Goal: Task Accomplishment & Management: Manage account settings

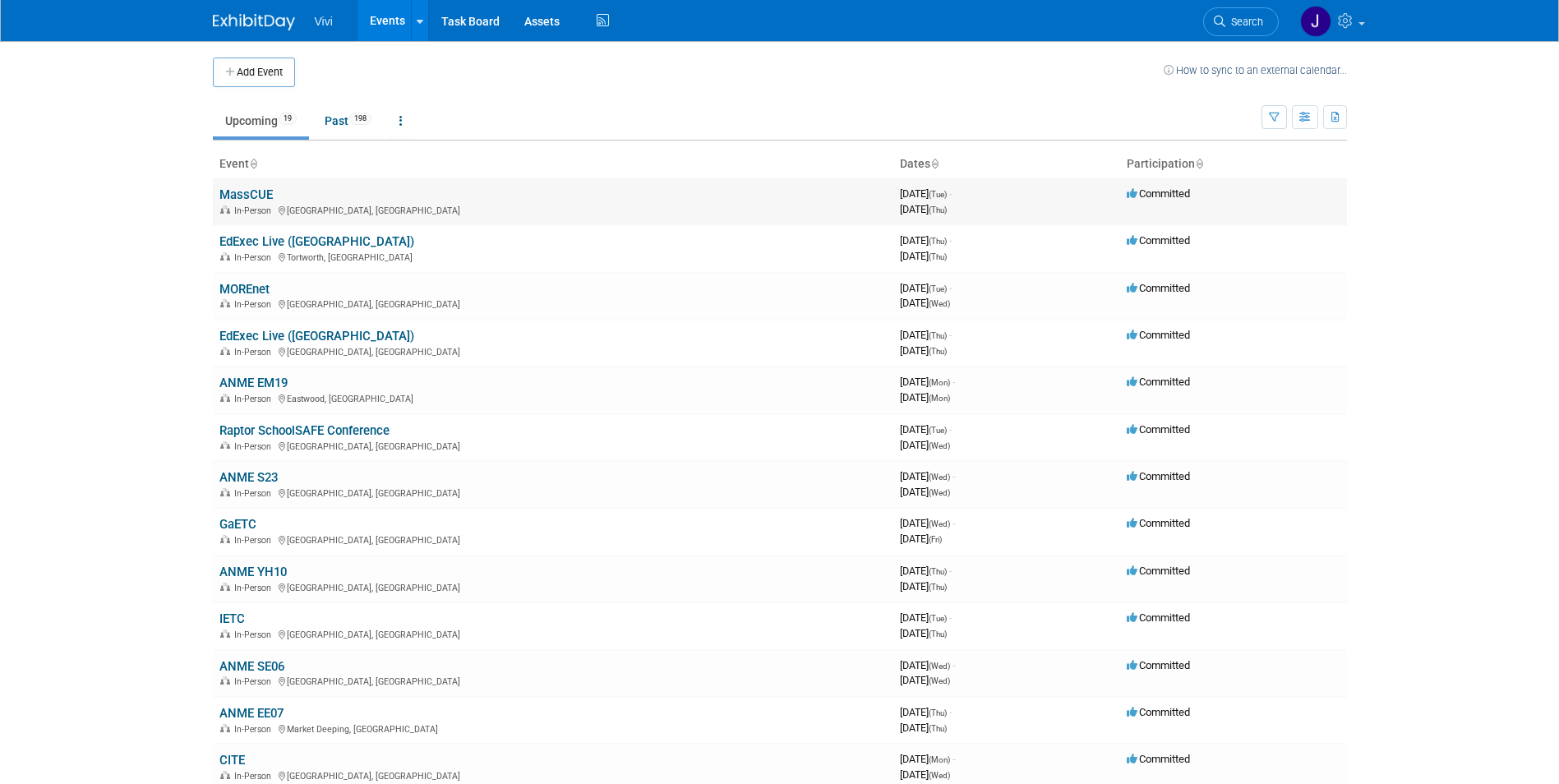
click at [249, 189] on link "MassCUE" at bounding box center [246, 195] width 54 height 14
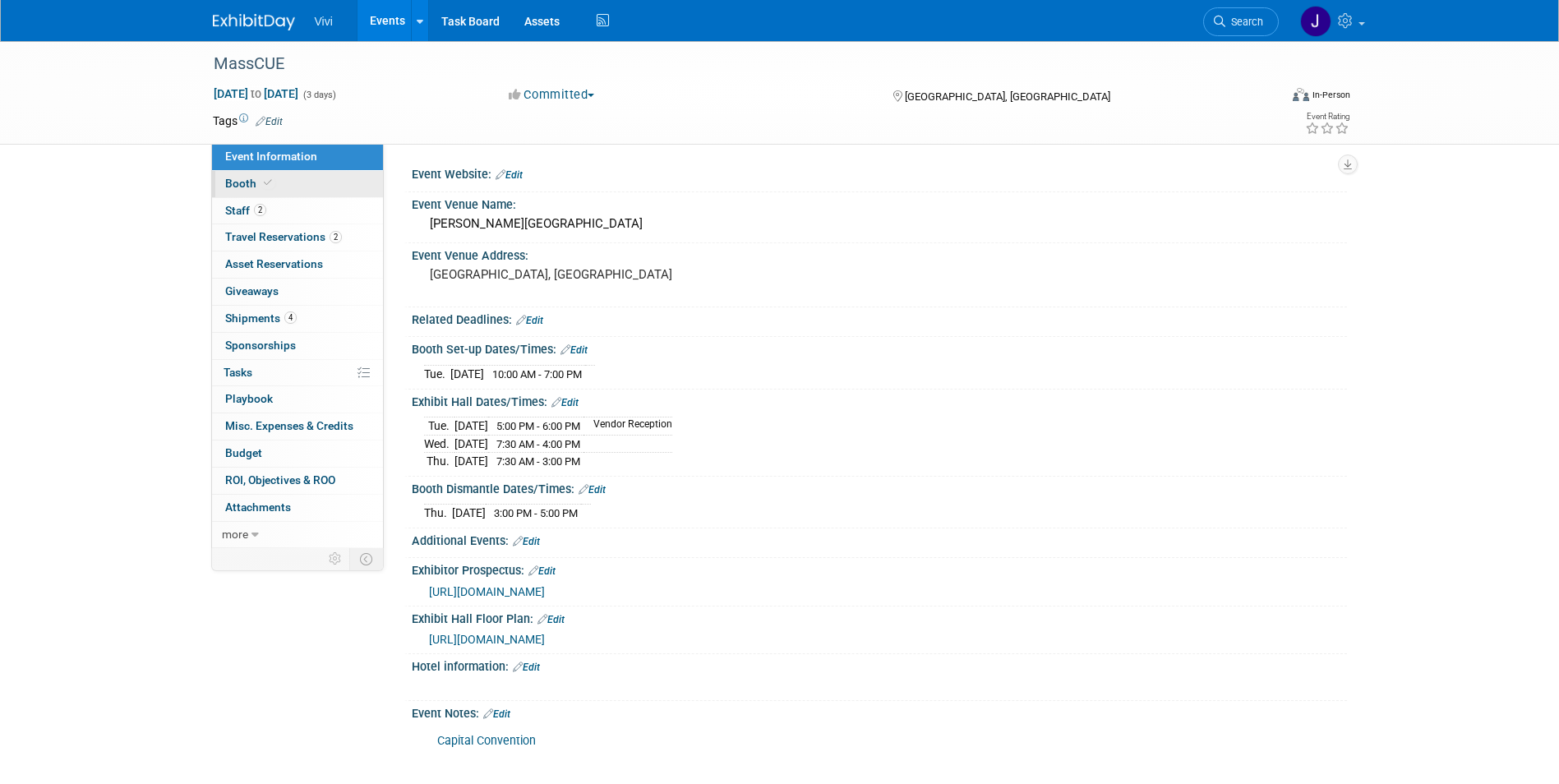
click at [258, 185] on span "Booth" at bounding box center [250, 183] width 50 height 13
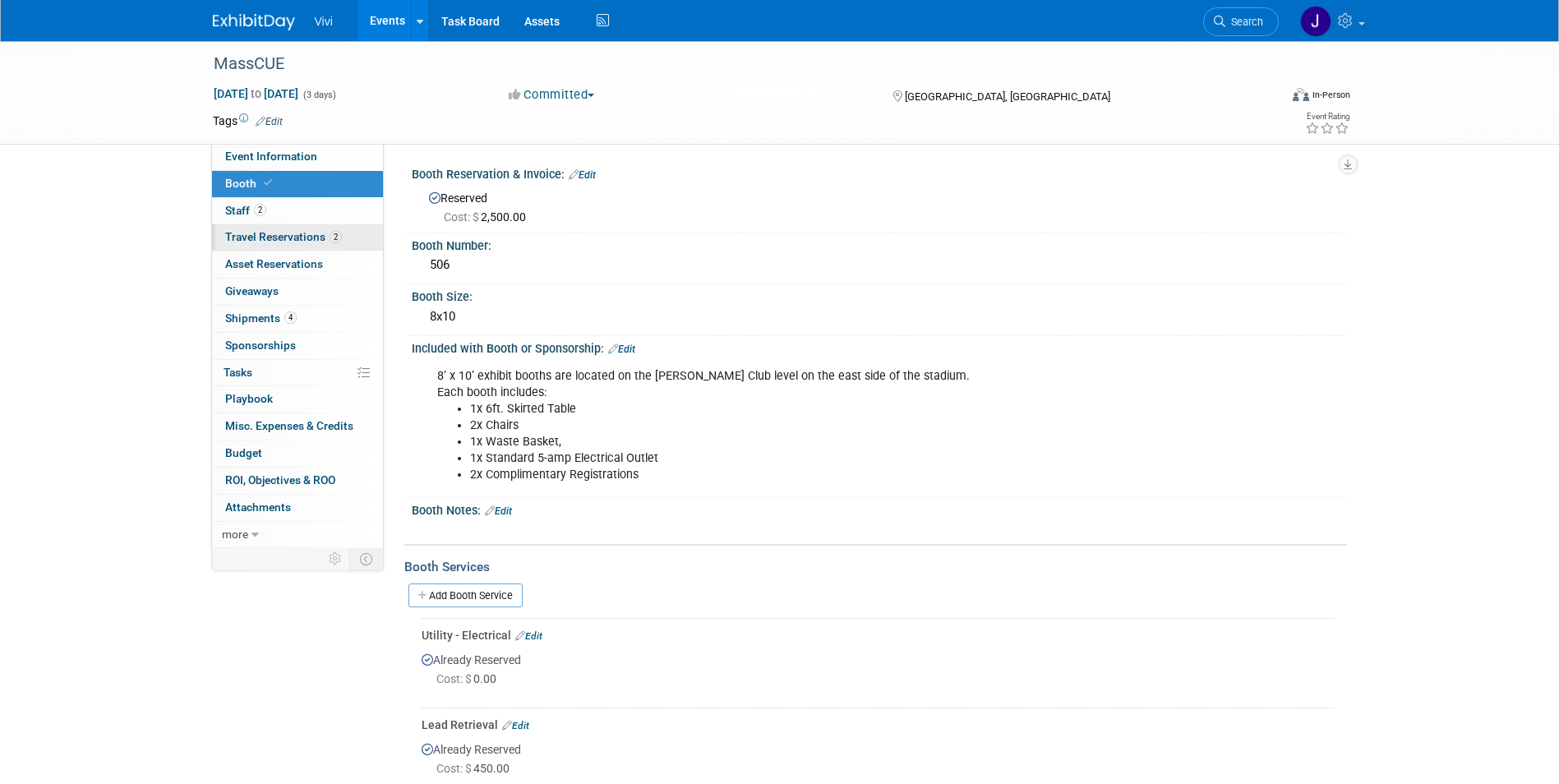
click at [272, 237] on span "Travel Reservations 2" at bounding box center [283, 236] width 116 height 13
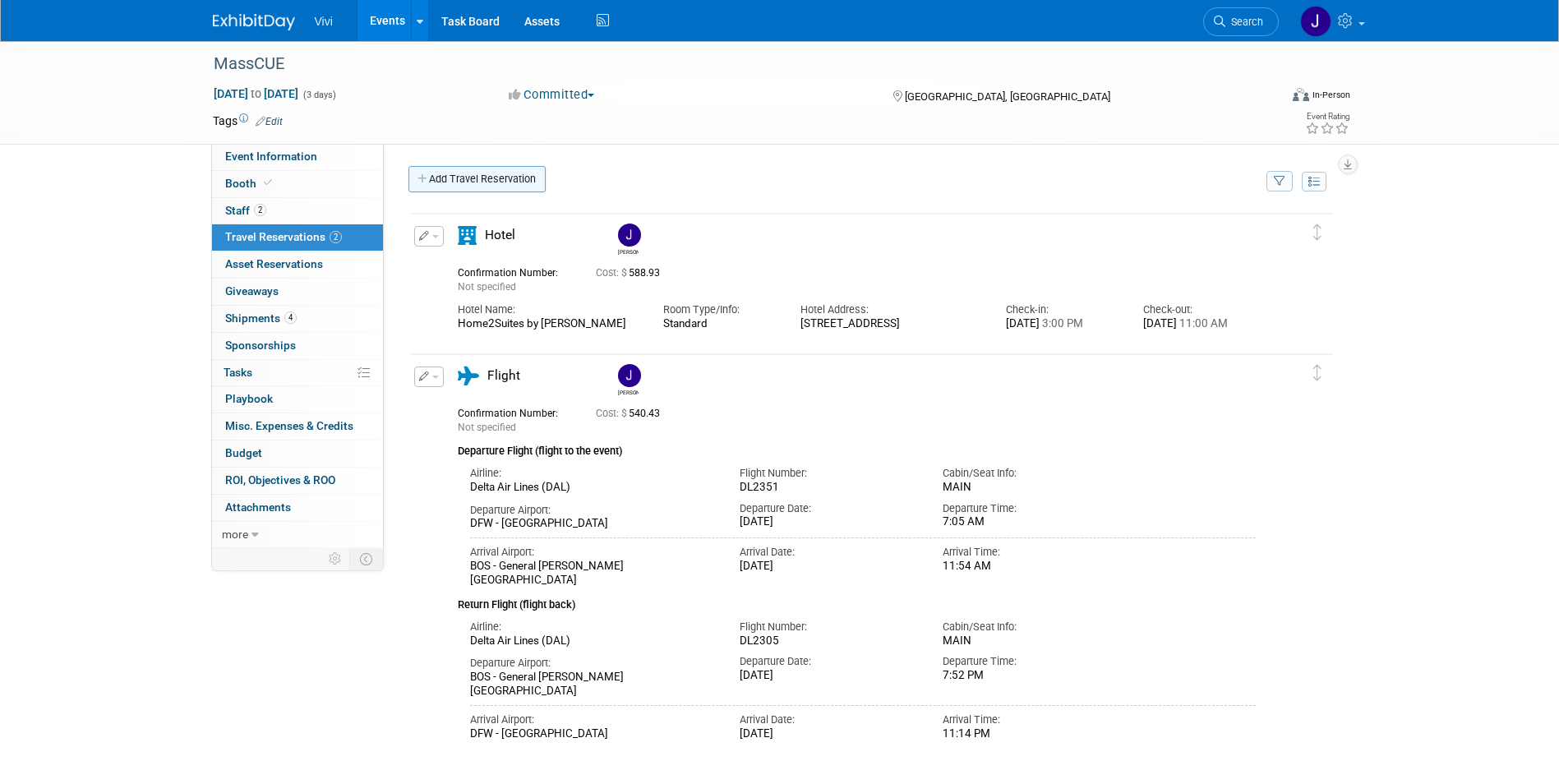
click at [511, 189] on link "Add Travel Reservation" at bounding box center [477, 178] width 138 height 26
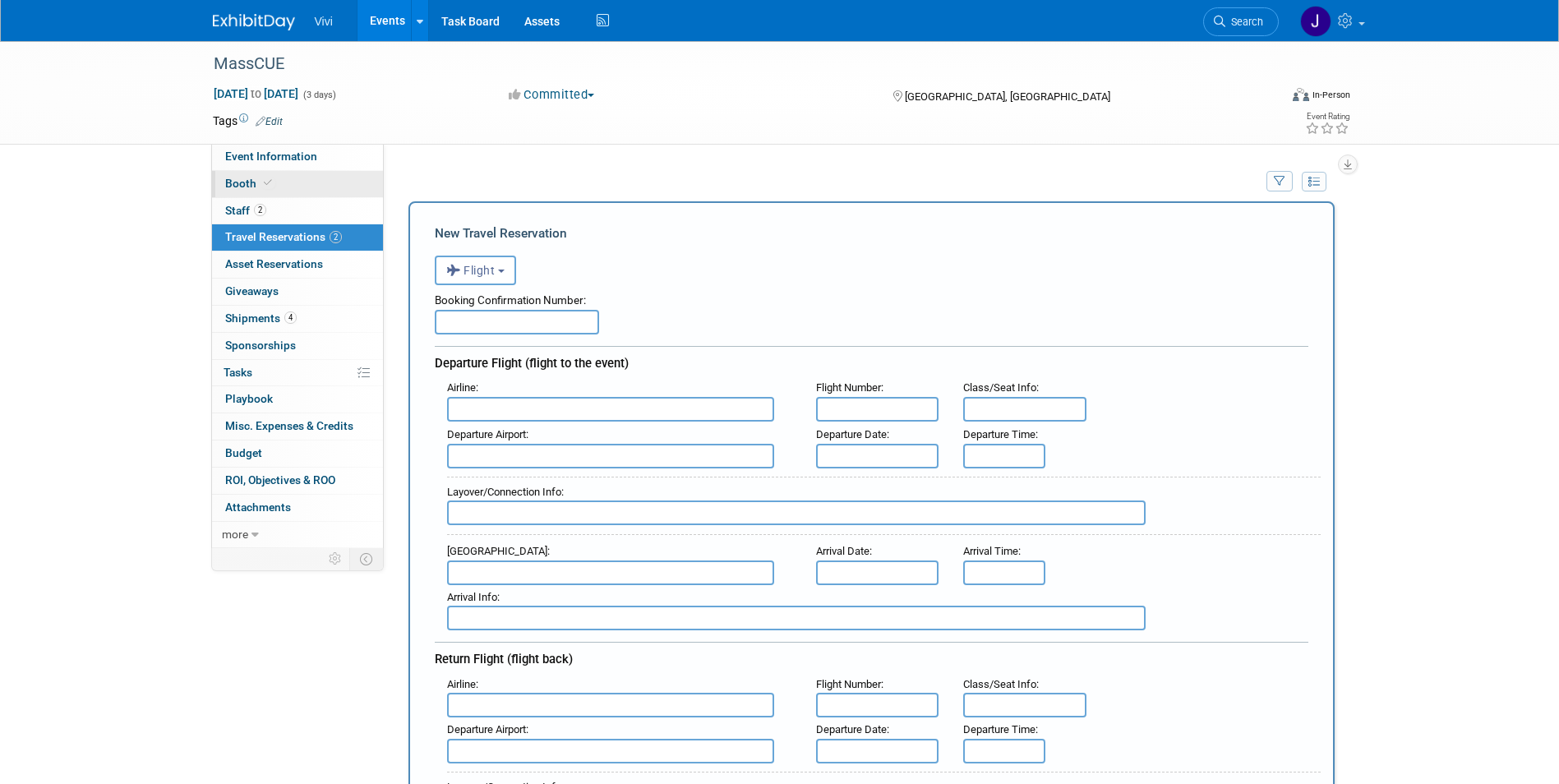
click at [254, 187] on span "Booth" at bounding box center [250, 183] width 50 height 13
